Goal: Check status: Check status

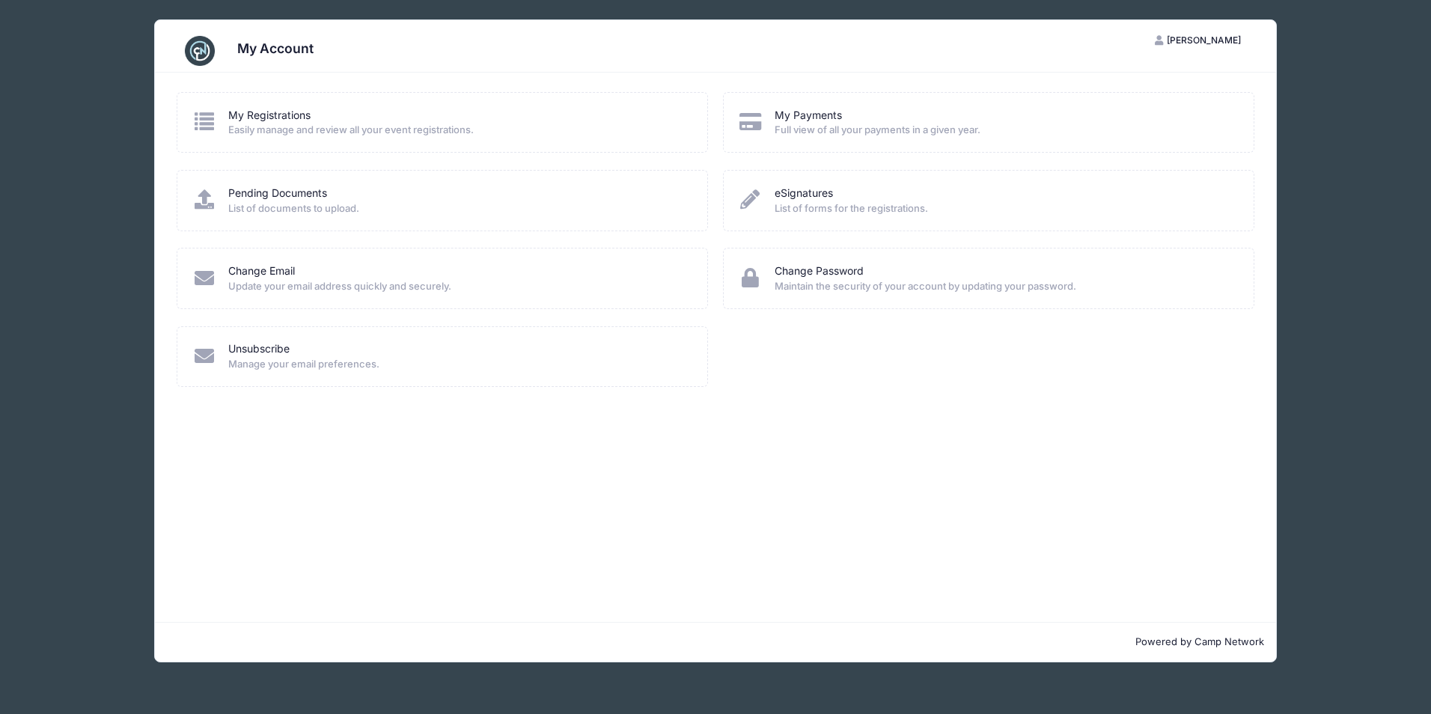
click at [209, 125] on icon at bounding box center [204, 121] width 25 height 19
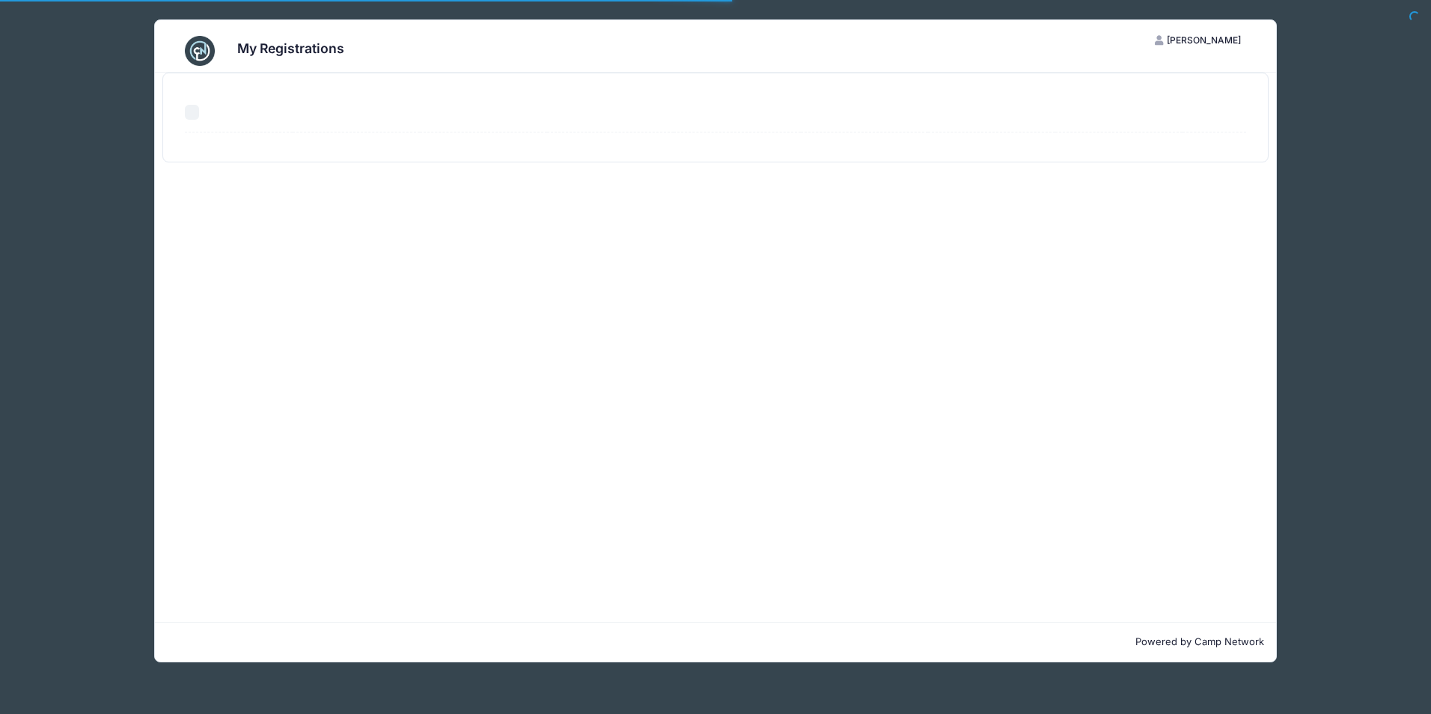
select select "50"
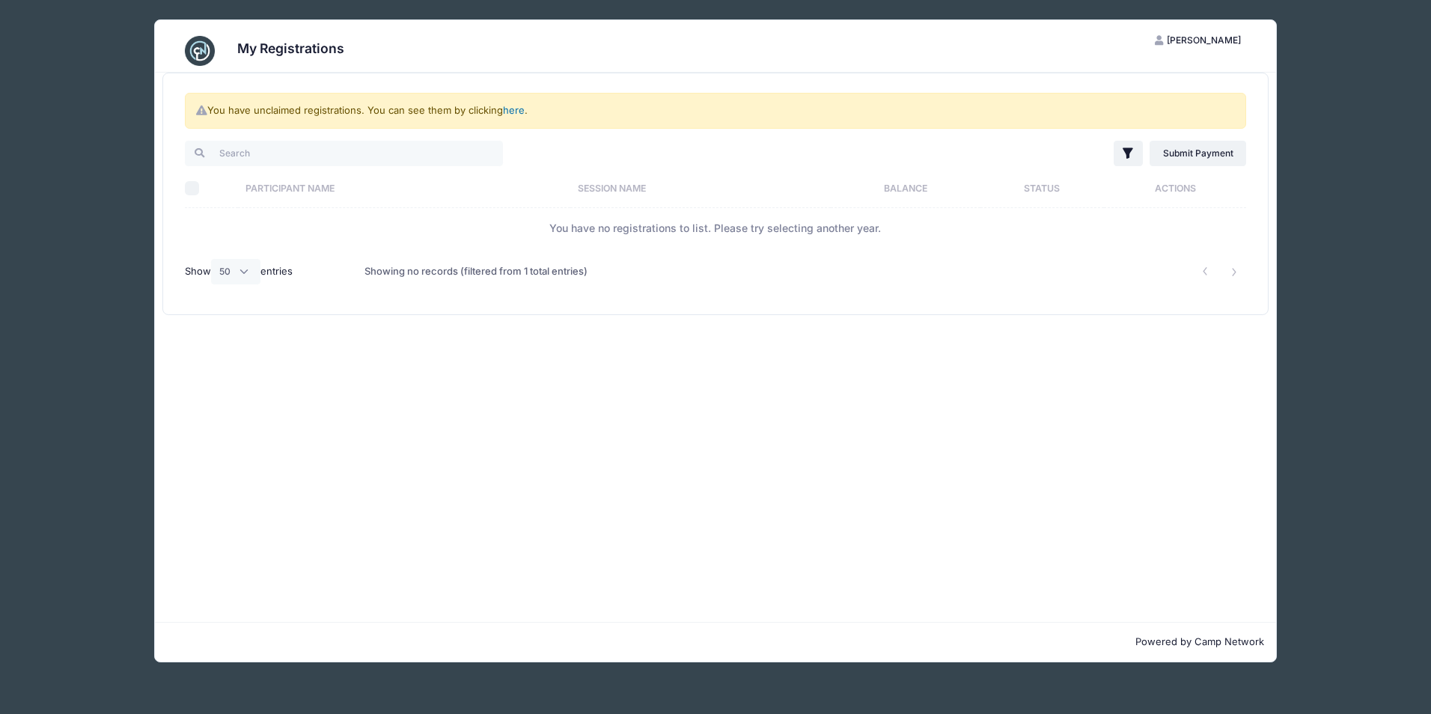
click at [518, 109] on link "here" at bounding box center [514, 110] width 22 height 12
click at [515, 112] on link "here" at bounding box center [514, 110] width 22 height 12
click at [514, 112] on link "here" at bounding box center [514, 110] width 22 height 12
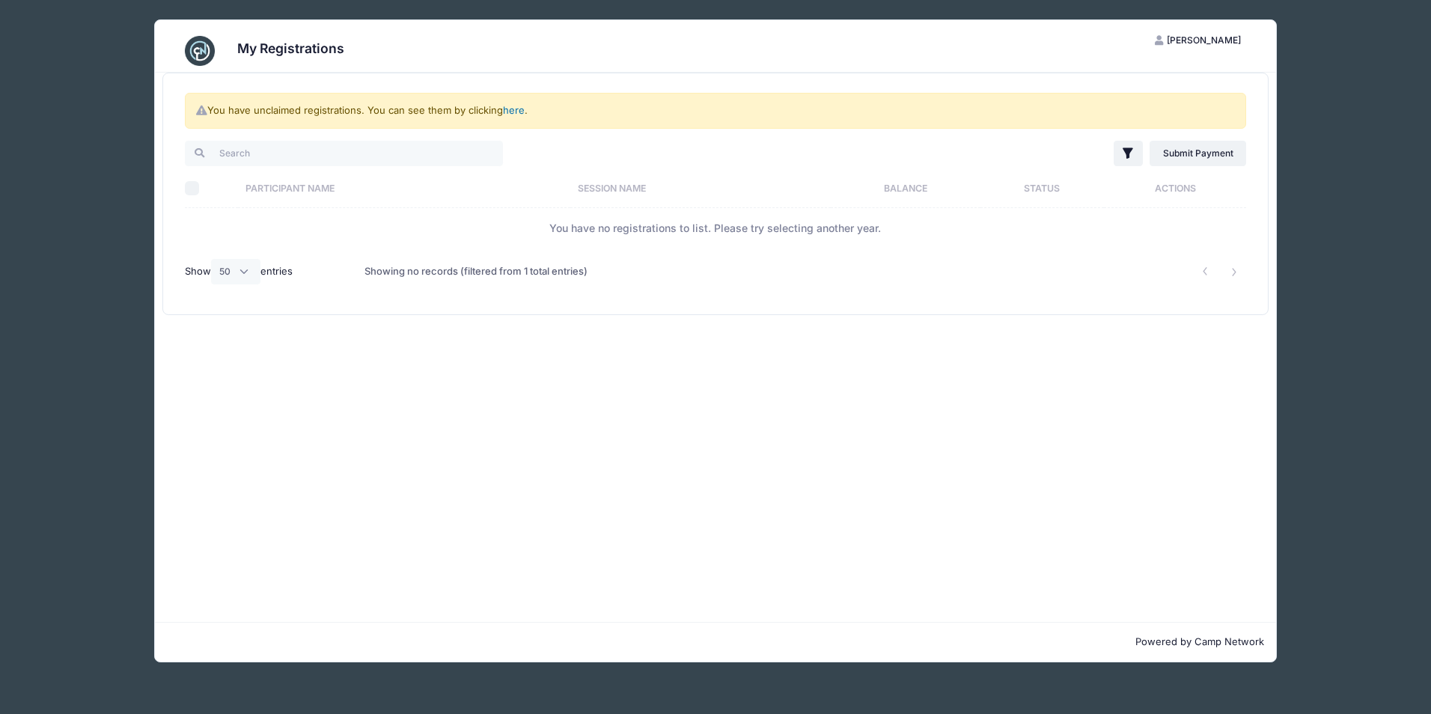
click at [516, 112] on link "here" at bounding box center [514, 110] width 22 height 12
click at [515, 112] on link "here" at bounding box center [514, 110] width 22 height 12
click at [408, 109] on div "You have unclaimed registrations. You can see them by clicking here ." at bounding box center [715, 111] width 1061 height 36
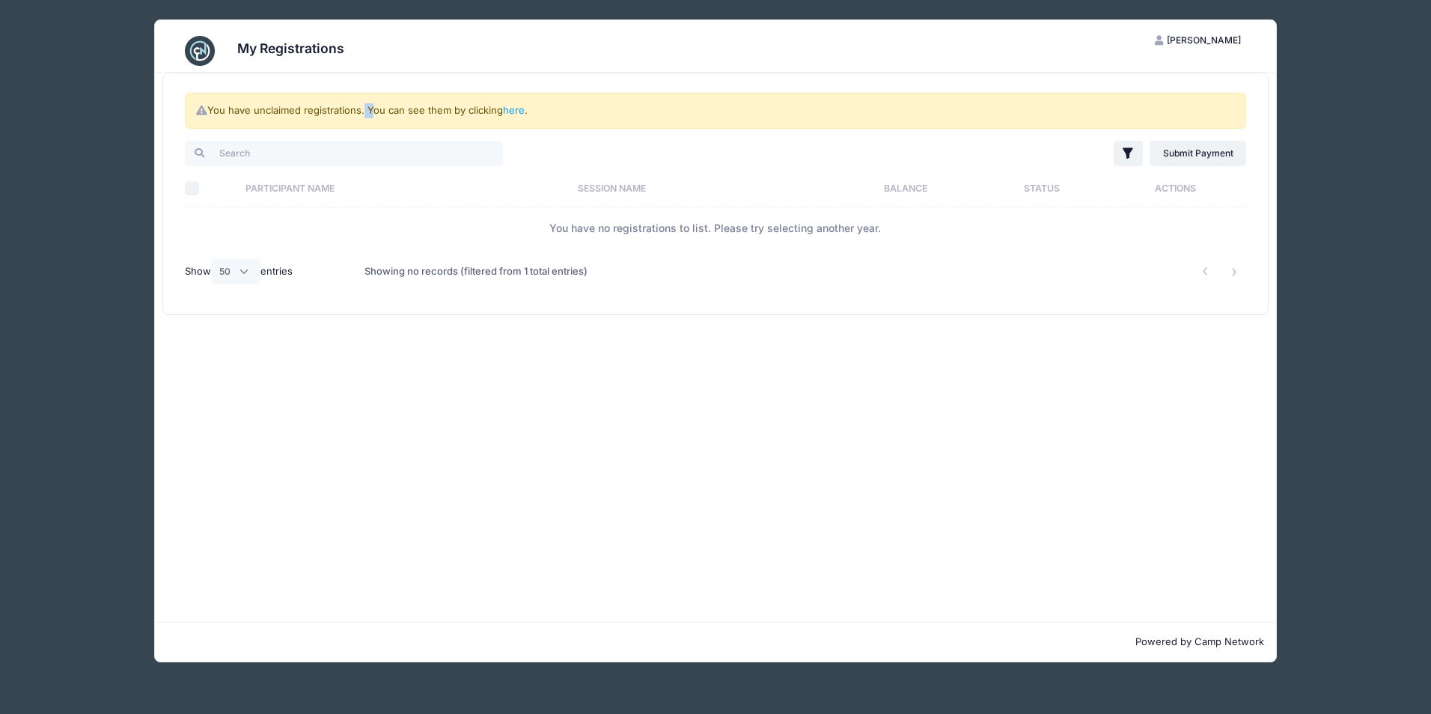
drag, startPoint x: 362, startPoint y: 118, endPoint x: 321, endPoint y: 114, distance: 40.6
click at [361, 118] on div "You have unclaimed registrations. You can see them by clicking here ." at bounding box center [715, 111] width 1061 height 36
click at [306, 114] on div "You have unclaimed registrations. You can see them by clicking here ." at bounding box center [715, 111] width 1061 height 36
click at [207, 112] on div "You have unclaimed registrations. You can see them by clicking here ." at bounding box center [715, 111] width 1061 height 36
click at [510, 114] on link "here" at bounding box center [514, 110] width 22 height 12
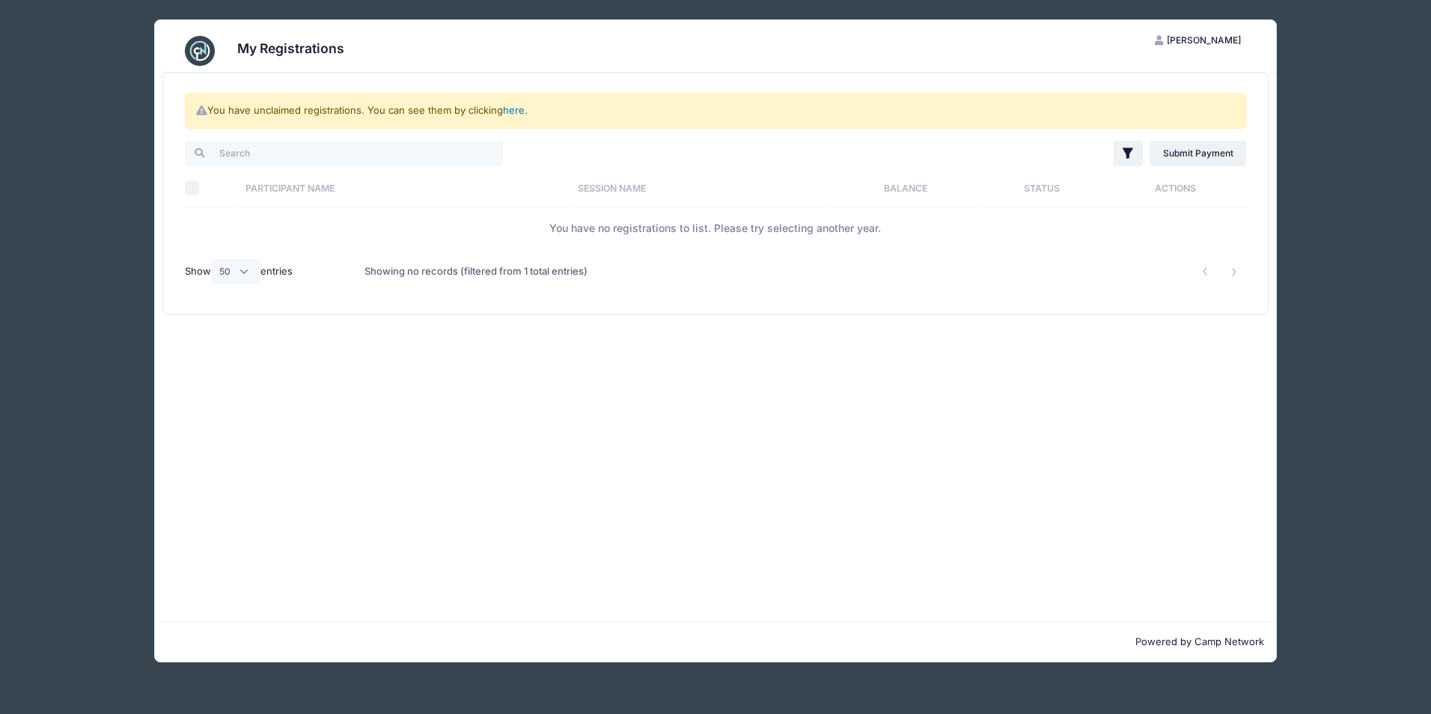
click at [510, 113] on link "here" at bounding box center [514, 110] width 22 height 12
click at [510, 112] on link "here" at bounding box center [514, 110] width 22 height 12
click at [511, 112] on link "here" at bounding box center [514, 110] width 22 height 12
click at [512, 112] on link "here" at bounding box center [514, 110] width 22 height 12
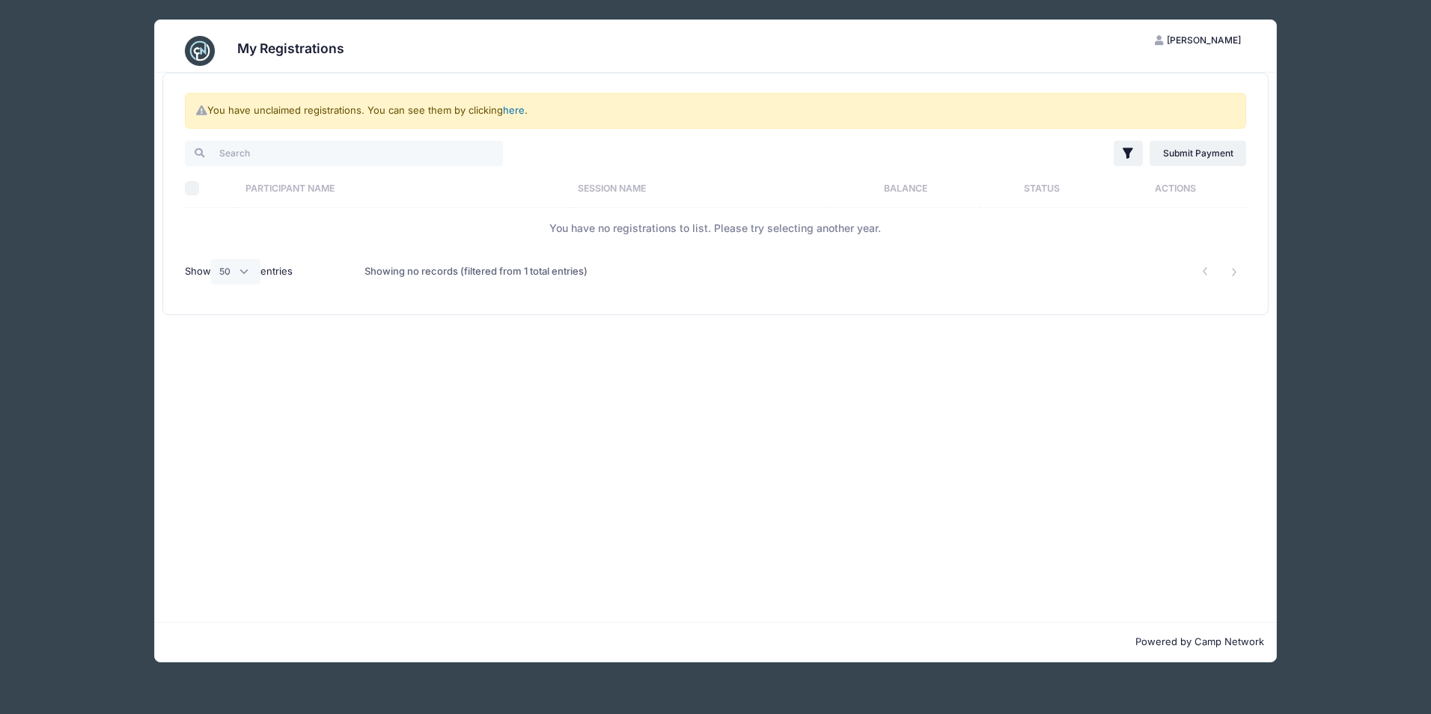
click at [513, 112] on link "here" at bounding box center [514, 110] width 22 height 12
click at [521, 115] on link "here" at bounding box center [514, 110] width 22 height 12
click at [1183, 40] on span "[PERSON_NAME]" at bounding box center [1204, 39] width 74 height 11
click at [1126, 76] on link "My Account" at bounding box center [1161, 77] width 173 height 28
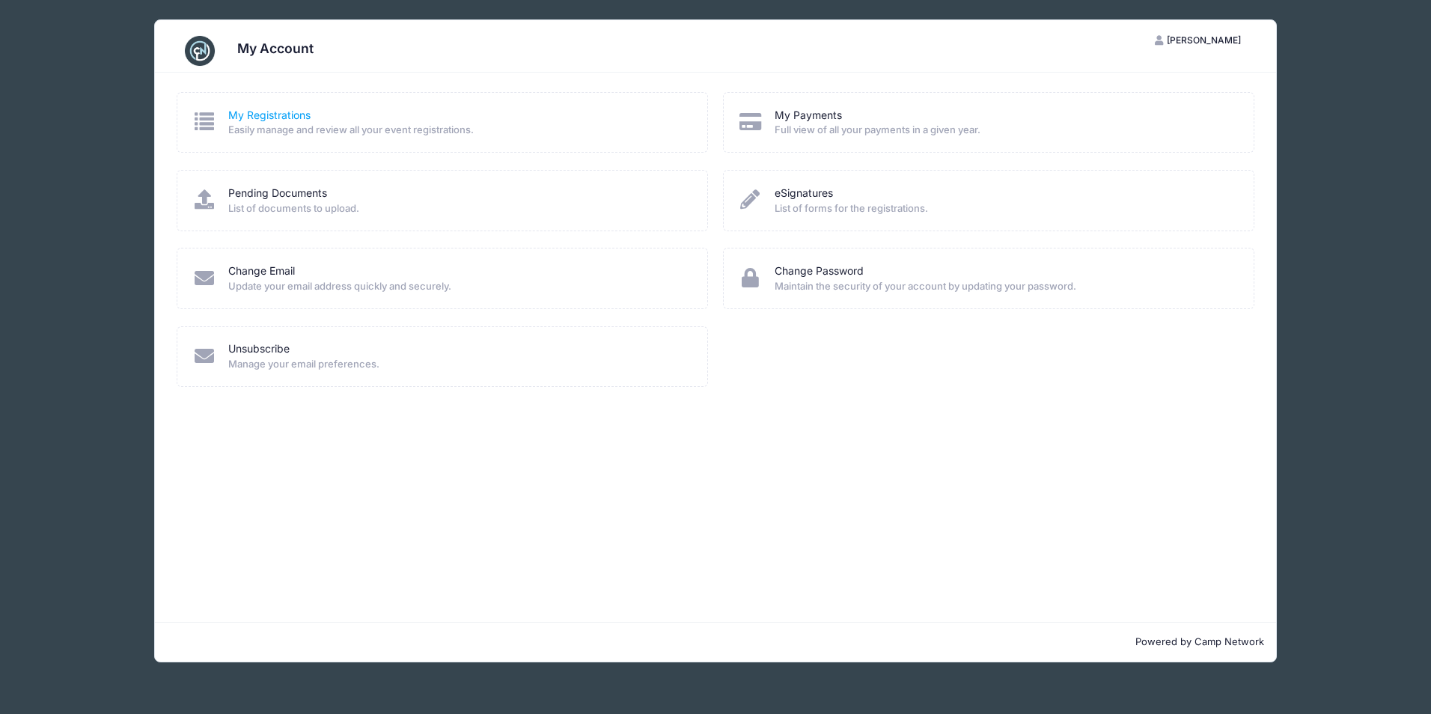
click at [274, 116] on link "My Registrations" at bounding box center [269, 116] width 82 height 16
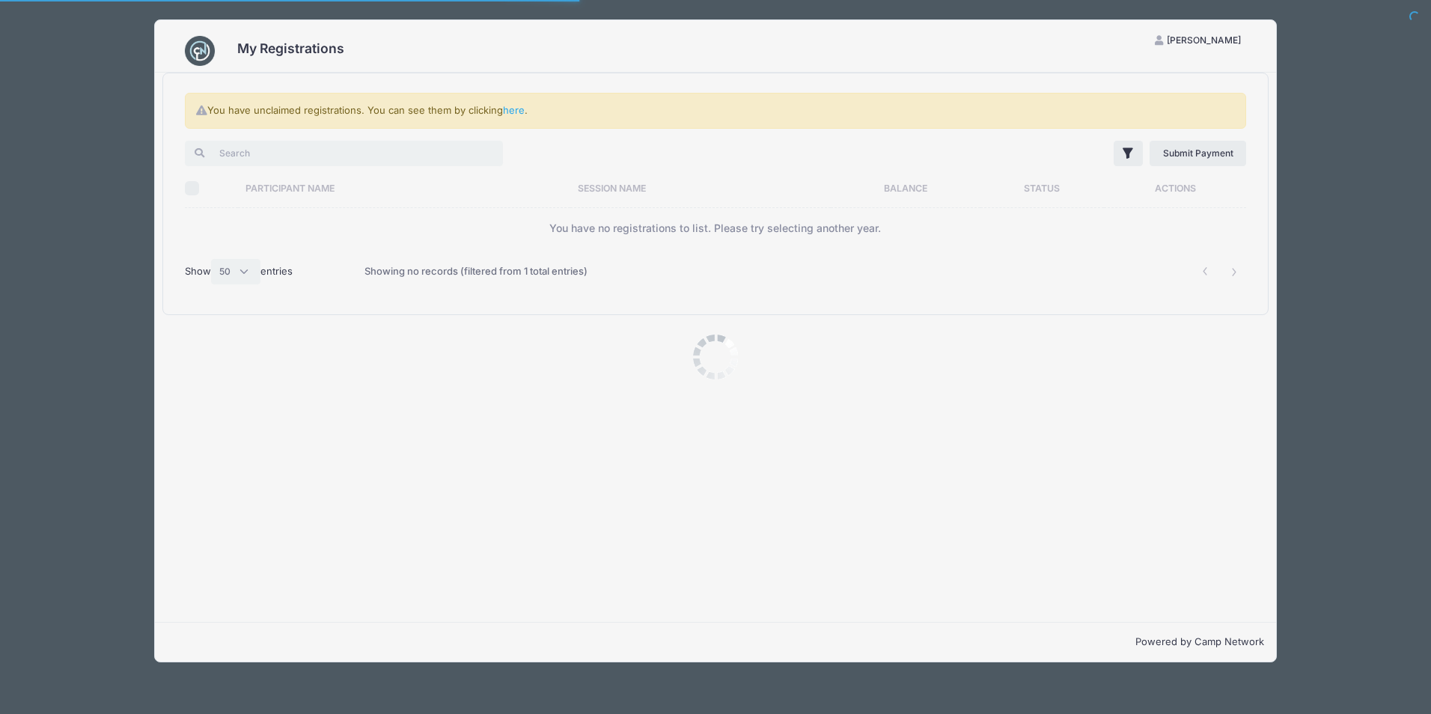
select select "50"
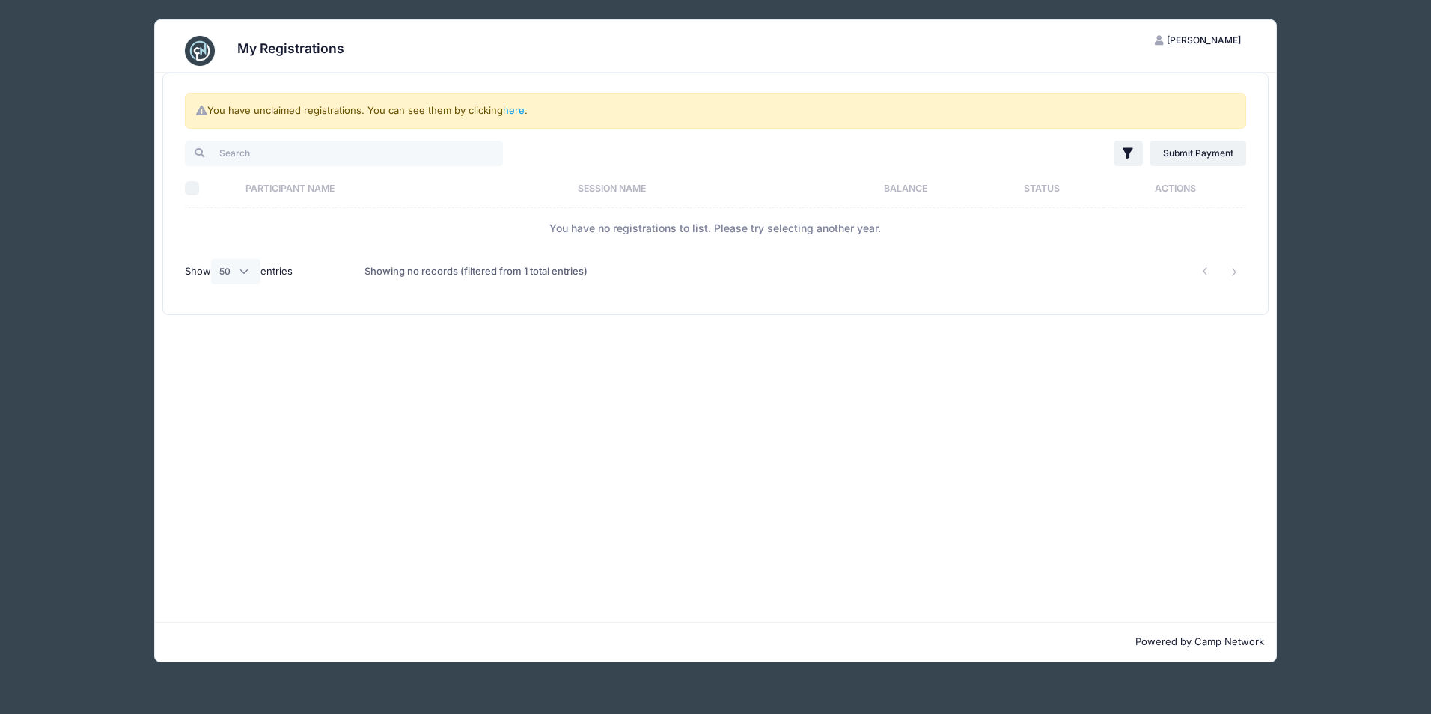
click at [570, 225] on td "You have no registrations to list. Please try selecting another year." at bounding box center [715, 228] width 1061 height 40
click at [351, 154] on input "search" at bounding box center [344, 153] width 318 height 25
click at [296, 189] on th "Participant Name" at bounding box center [404, 188] width 332 height 40
click at [296, 190] on th "Participant Name" at bounding box center [417, 188] width 359 height 40
click at [275, 155] on input "search" at bounding box center [344, 153] width 318 height 25
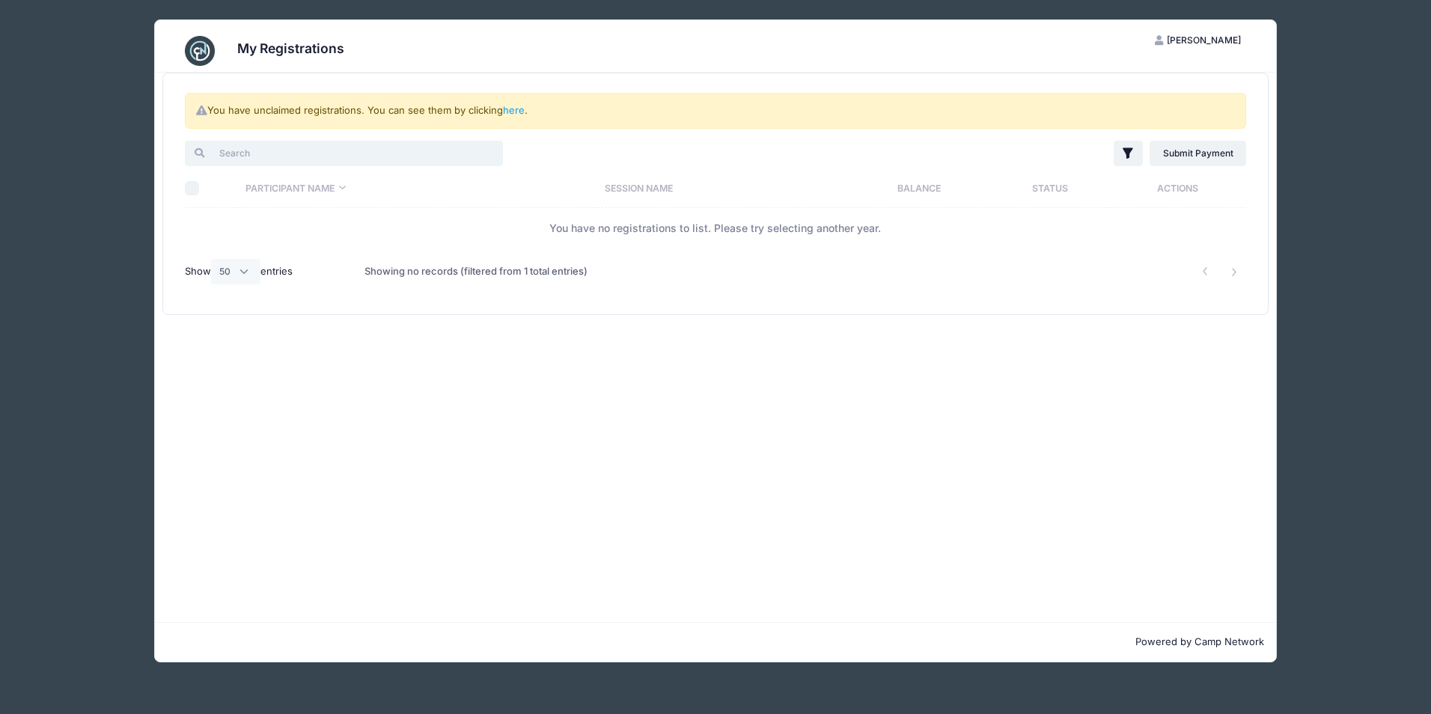
click at [275, 154] on input "search" at bounding box center [344, 153] width 318 height 25
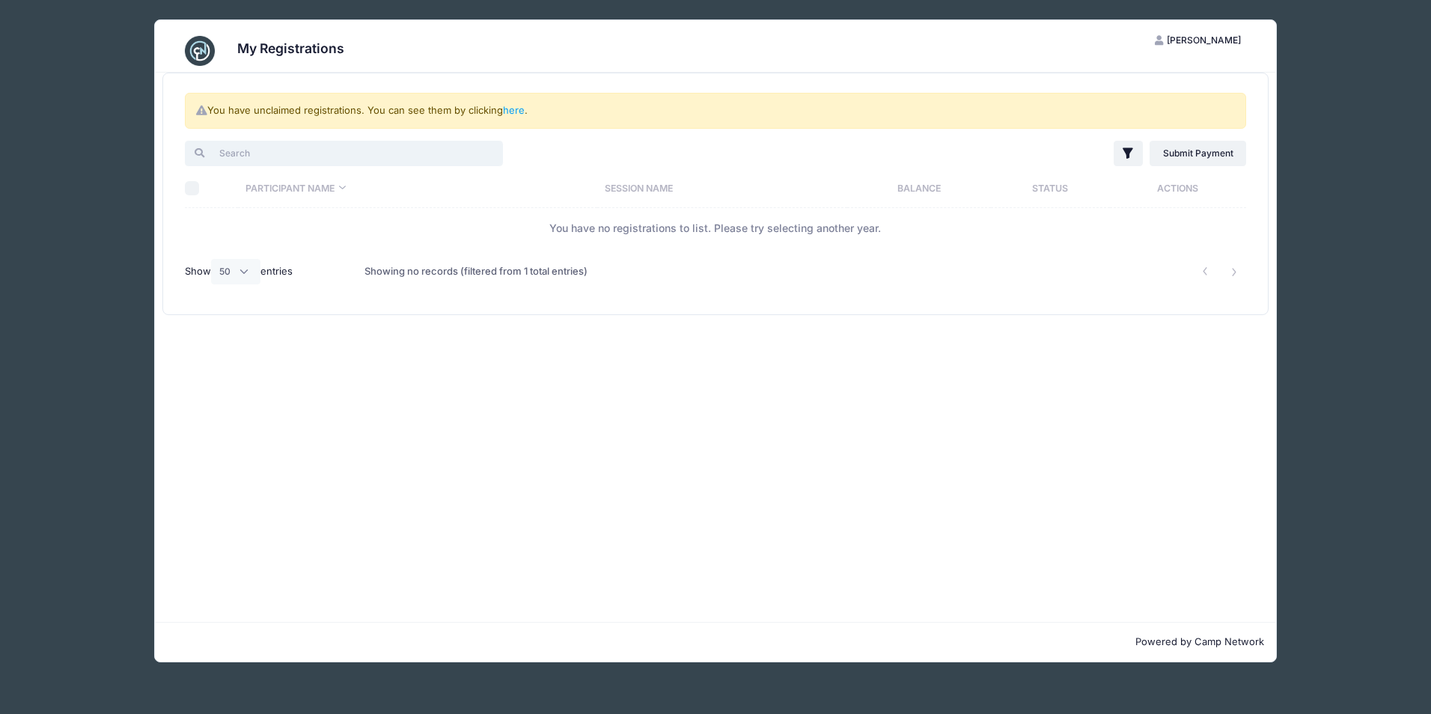
click at [275, 154] on input "search" at bounding box center [344, 153] width 318 height 25
click at [515, 109] on link "here" at bounding box center [514, 110] width 22 height 12
click at [514, 109] on link "here" at bounding box center [514, 110] width 22 height 12
click at [515, 109] on link "here" at bounding box center [514, 110] width 22 height 12
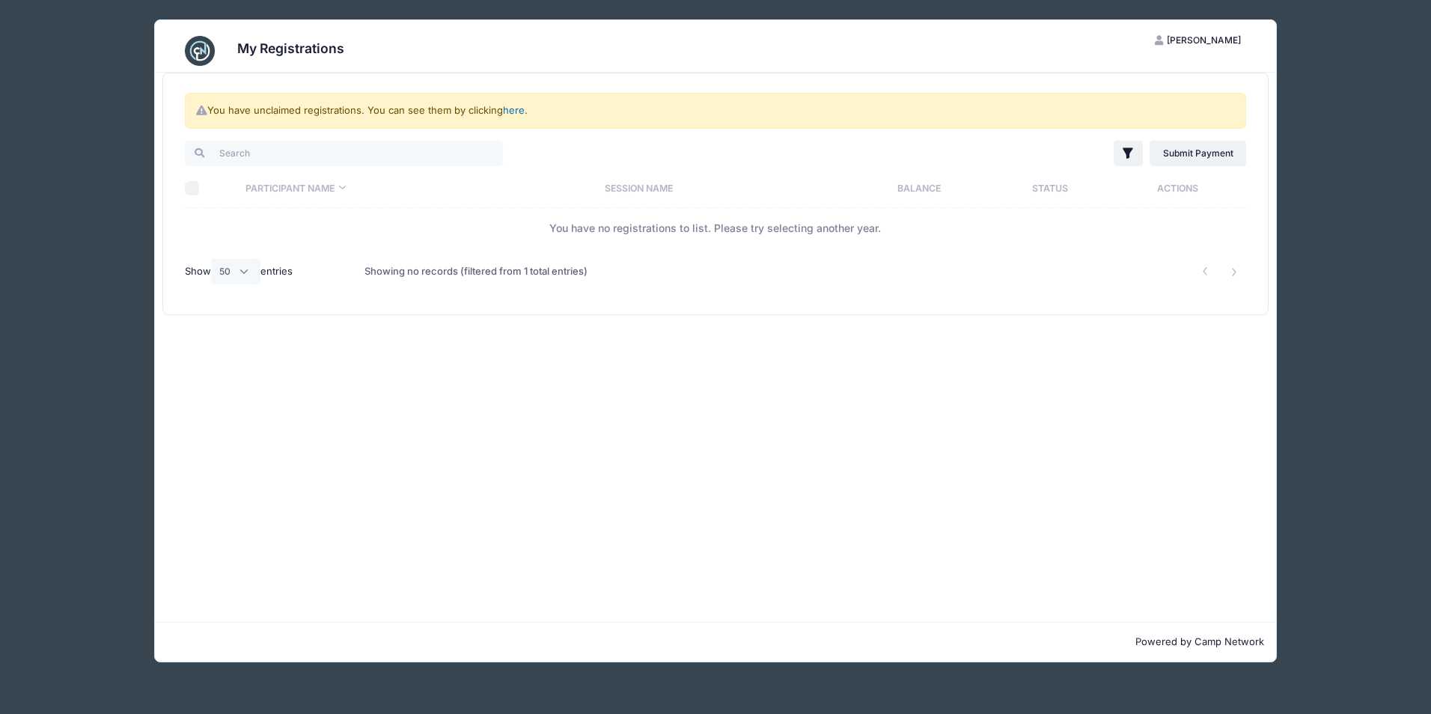
click at [515, 109] on link "here" at bounding box center [514, 110] width 22 height 12
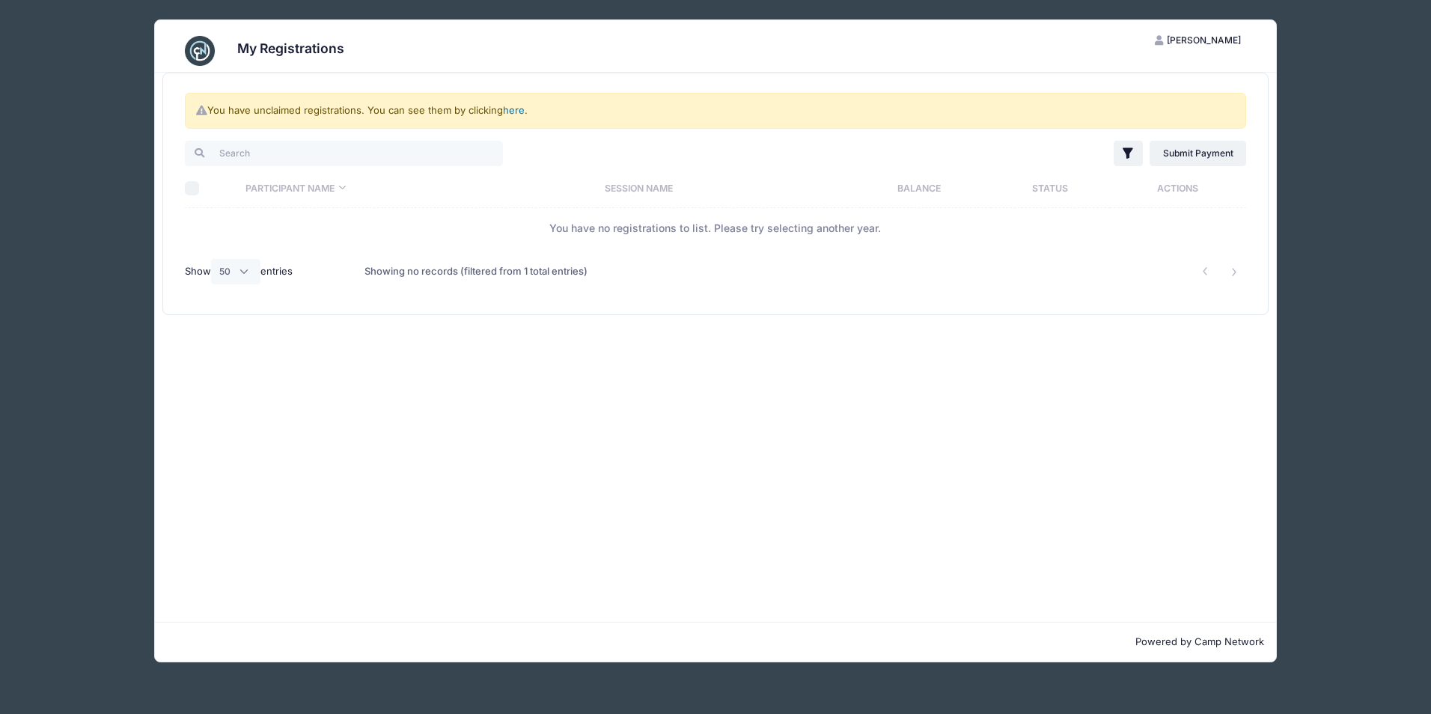
click at [515, 109] on link "here" at bounding box center [514, 110] width 22 height 12
click at [514, 109] on link "here" at bounding box center [514, 110] width 22 height 12
click at [513, 109] on link "here" at bounding box center [514, 110] width 22 height 12
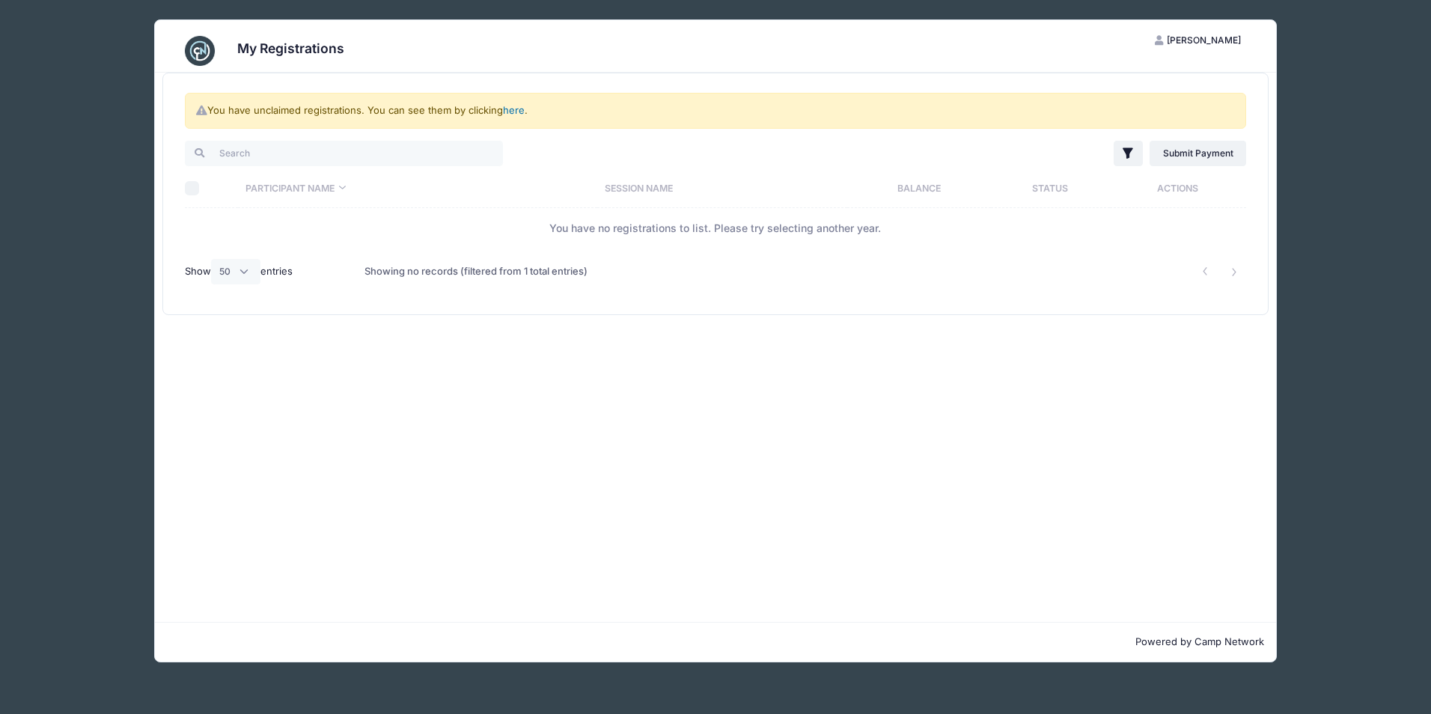
click at [513, 109] on link "here" at bounding box center [514, 110] width 22 height 12
click at [1177, 41] on span "[PERSON_NAME]" at bounding box center [1204, 39] width 74 height 11
click at [1126, 76] on link "My Account" at bounding box center [1161, 77] width 173 height 28
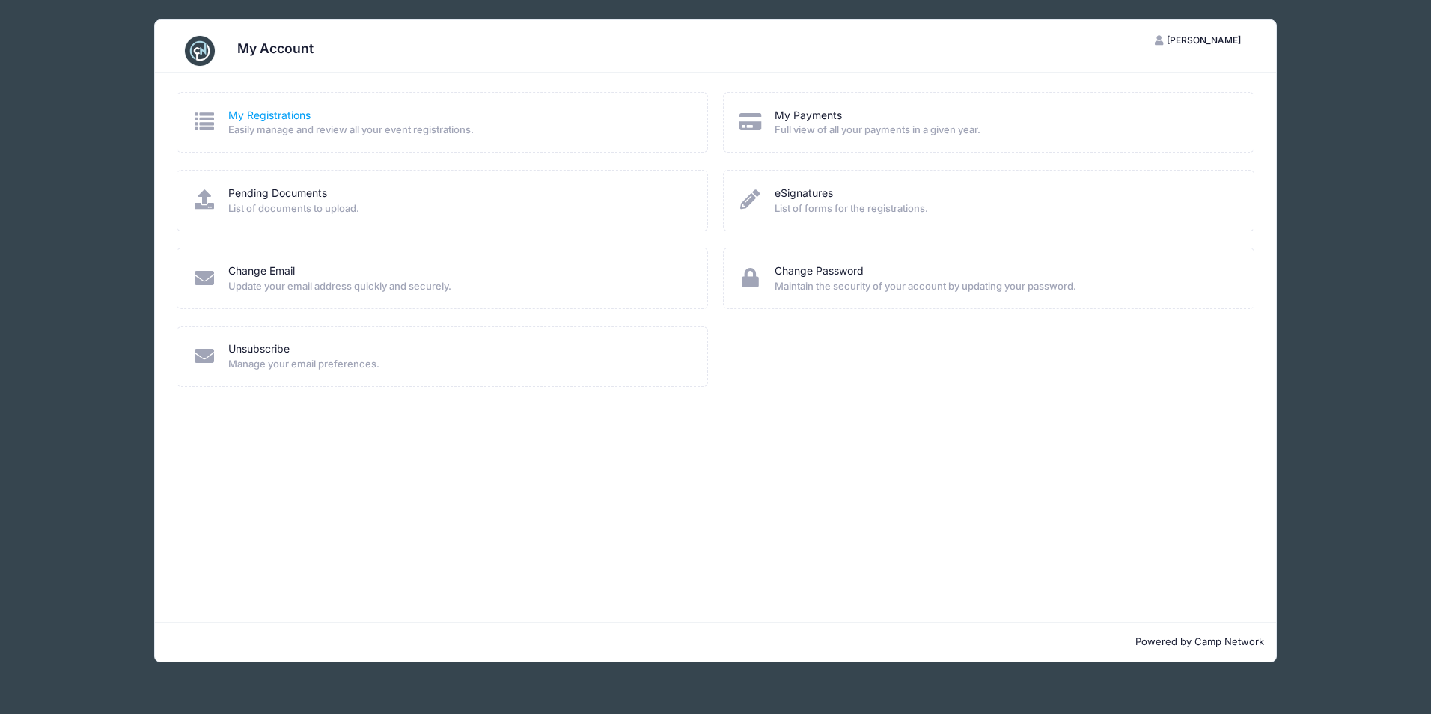
click at [272, 115] on link "My Registrations" at bounding box center [269, 116] width 82 height 16
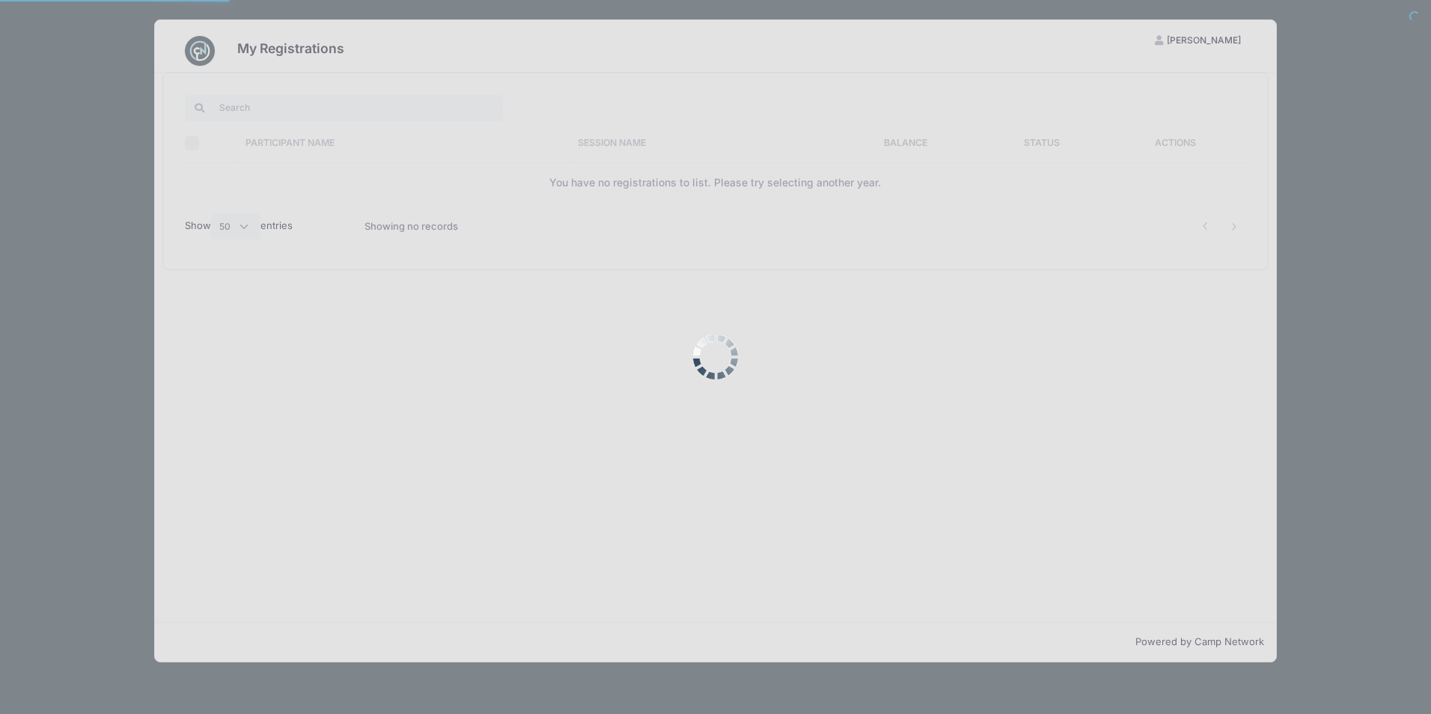
select select "50"
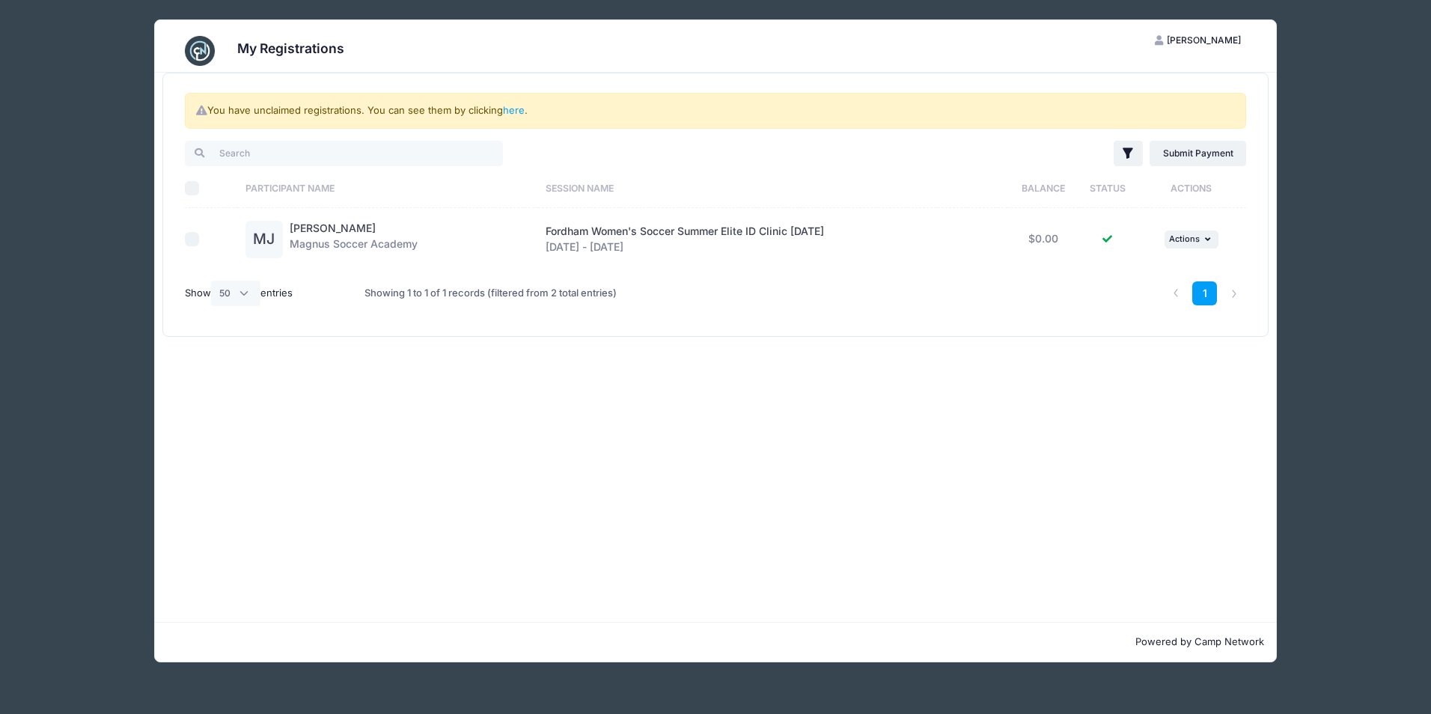
click at [1187, 37] on span "[PERSON_NAME]" at bounding box center [1204, 39] width 74 height 11
click at [1113, 76] on link "My Account" at bounding box center [1161, 77] width 173 height 28
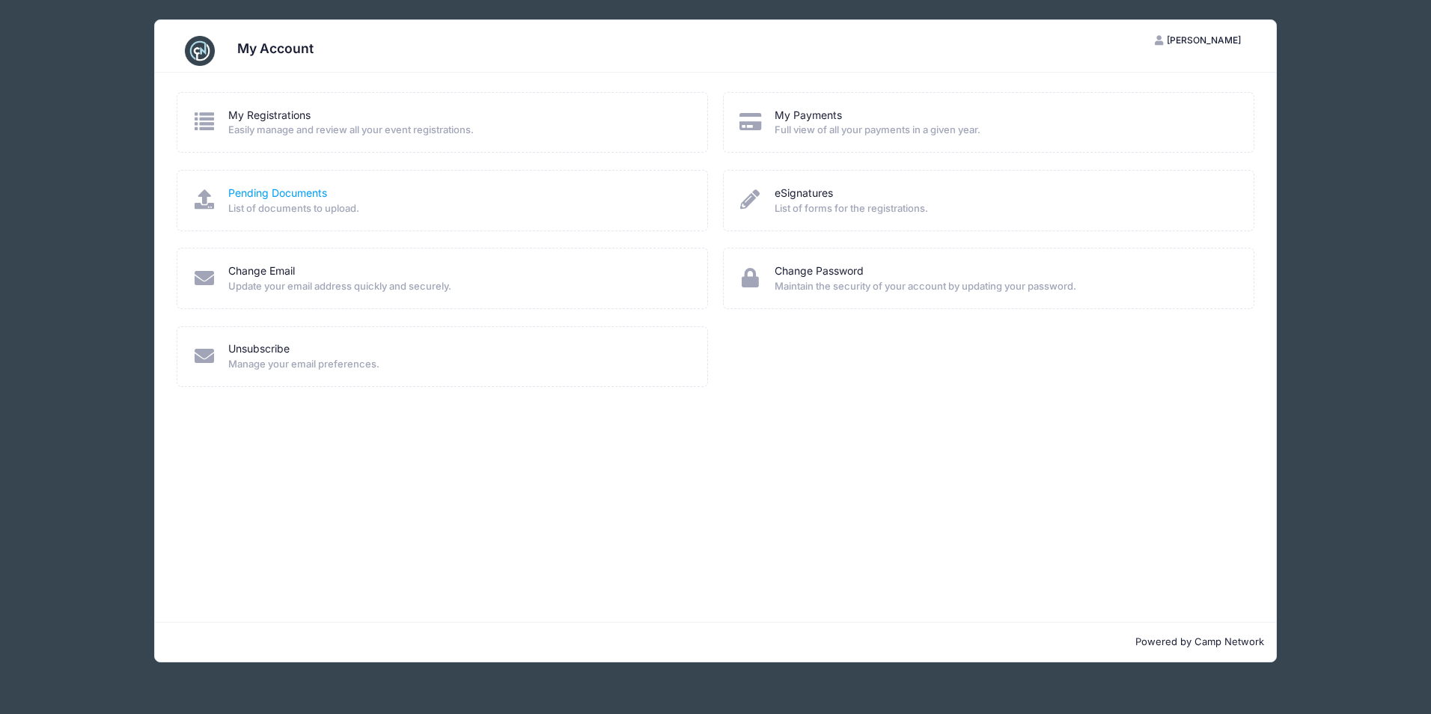
click at [277, 194] on link "Pending Documents" at bounding box center [277, 194] width 99 height 16
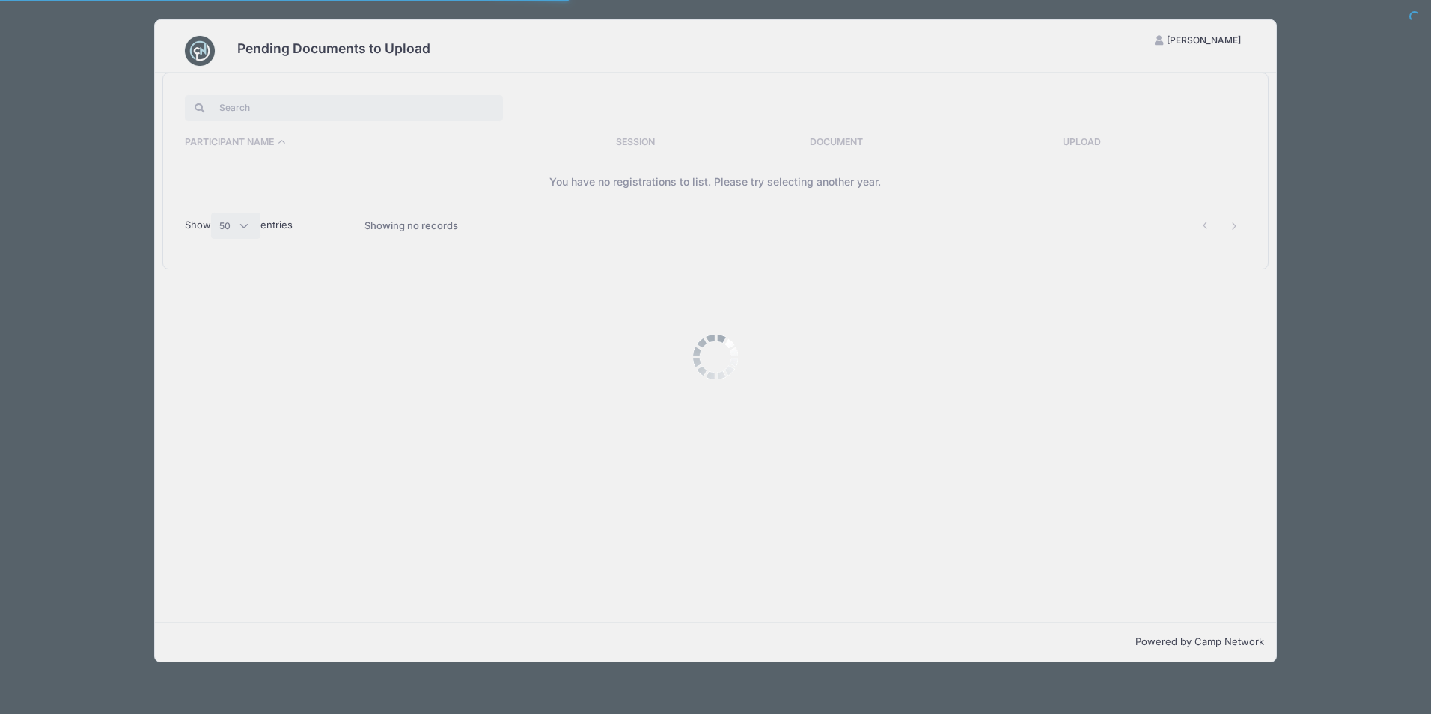
select select "50"
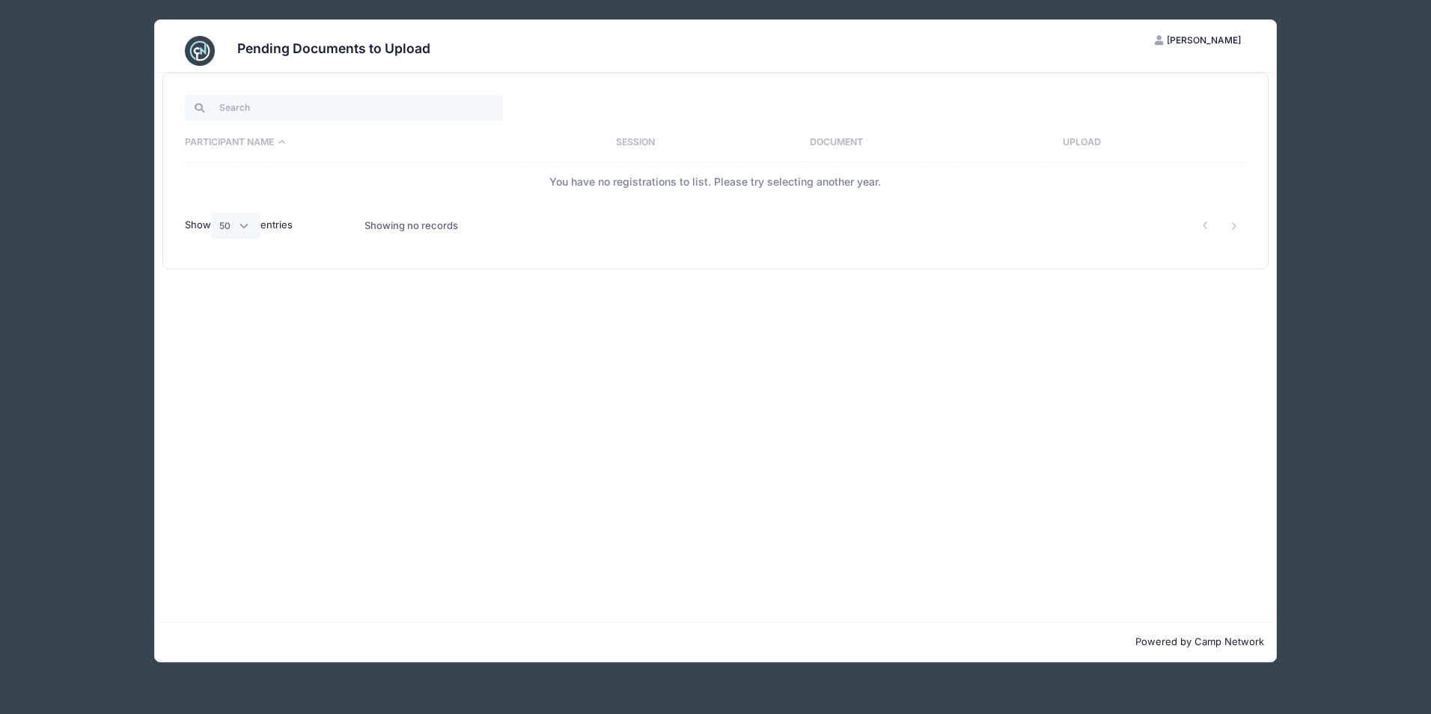
click at [1207, 43] on span "[PERSON_NAME]" at bounding box center [1204, 39] width 74 height 11
click at [1124, 79] on link "My Account" at bounding box center [1161, 77] width 173 height 28
